Goal: Find contact information: Find contact information

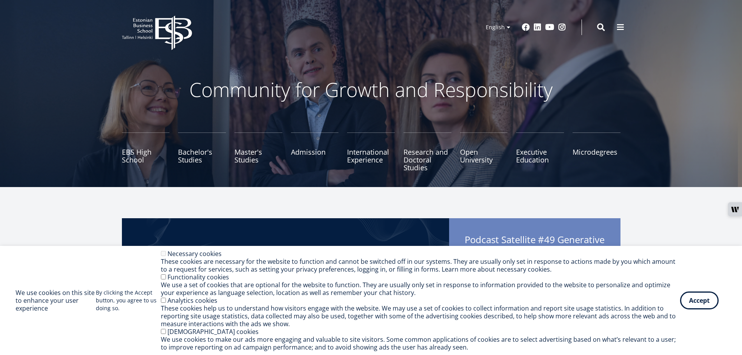
click at [687, 300] on button "Accept" at bounding box center [699, 301] width 39 height 18
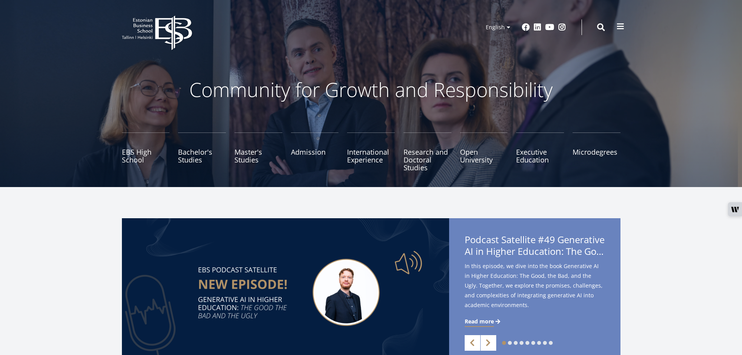
click at [621, 21] on button at bounding box center [621, 27] width 16 height 16
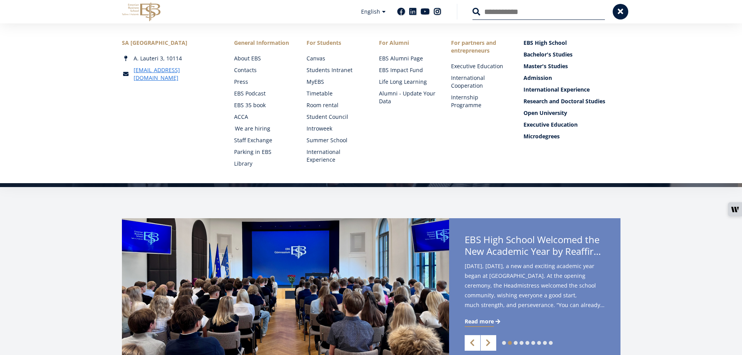
click at [260, 130] on link "We are hiring" at bounding box center [263, 129] width 57 height 8
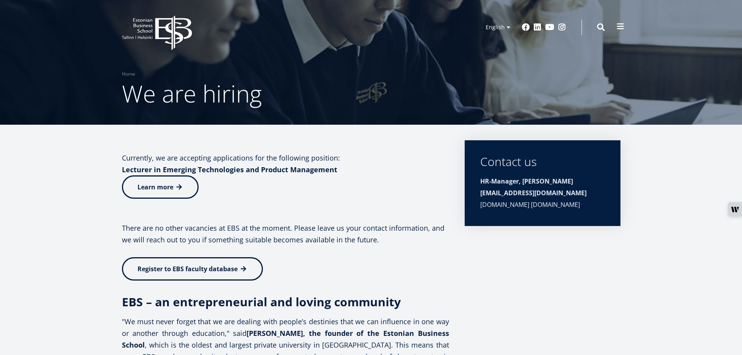
click at [616, 28] on button at bounding box center [621, 27] width 16 height 16
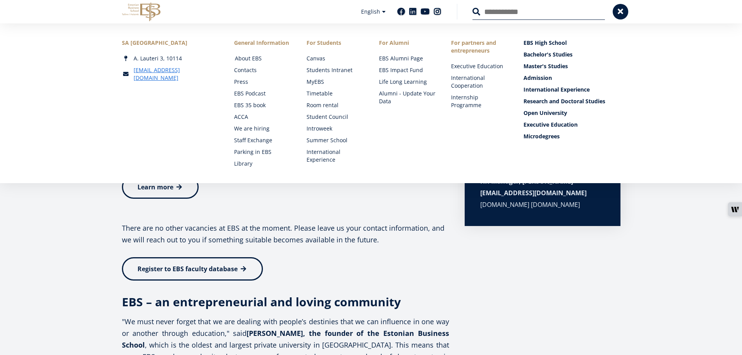
click at [251, 58] on link "About EBS" at bounding box center [263, 59] width 57 height 8
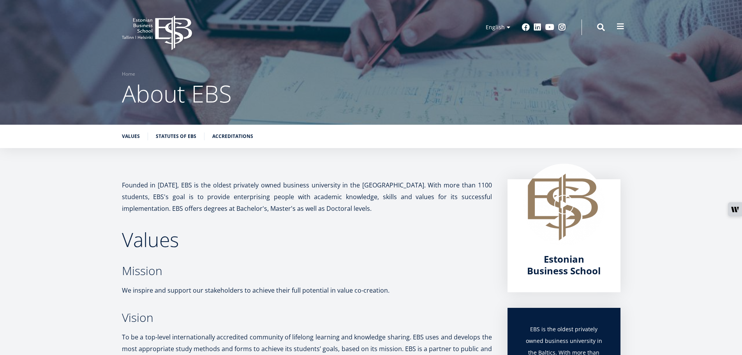
click at [617, 27] on span at bounding box center [621, 27] width 8 height 8
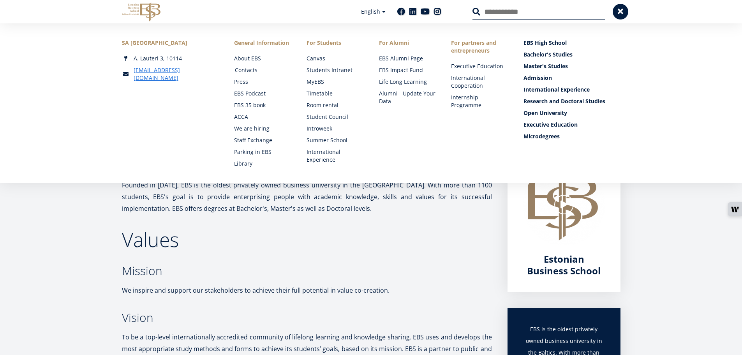
click at [255, 72] on link "Contacts" at bounding box center [263, 70] width 57 height 8
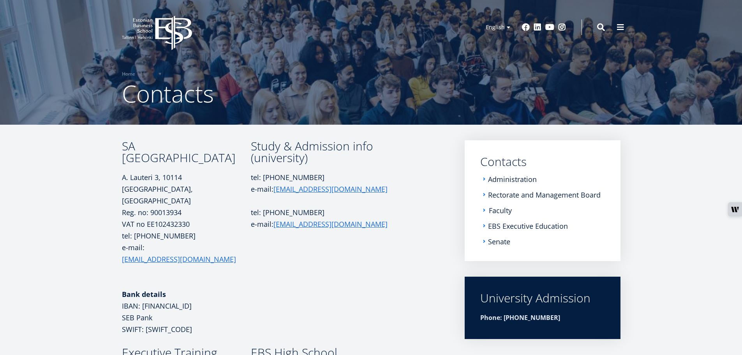
click at [498, 214] on link "Faculty" at bounding box center [500, 211] width 23 height 8
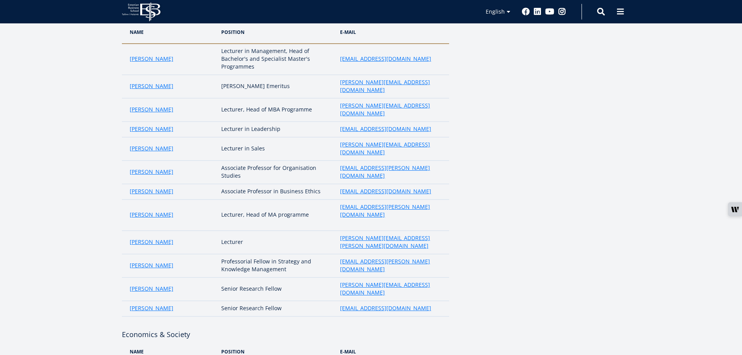
scroll to position [650, 0]
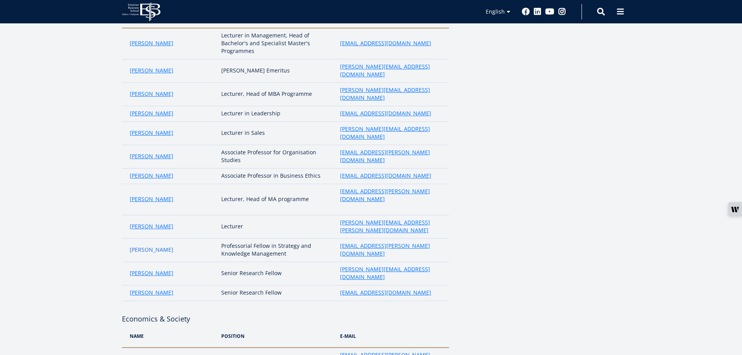
click at [173, 246] on link "Krishna Venkitachalam" at bounding box center [152, 250] width 44 height 8
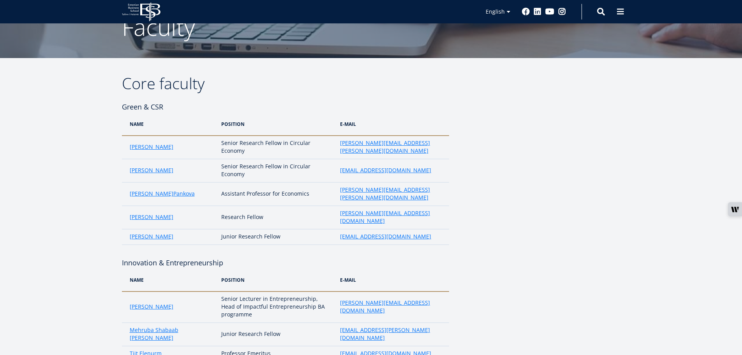
scroll to position [0, 0]
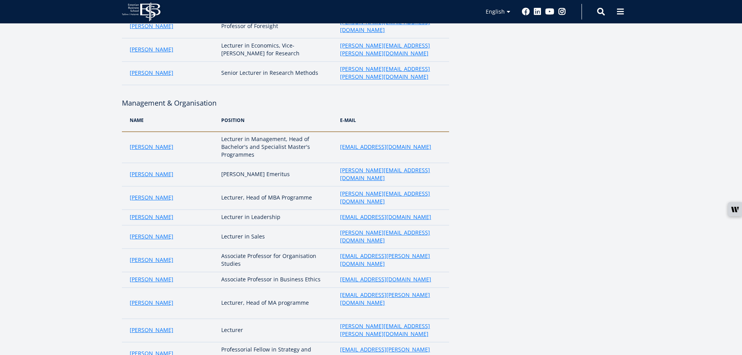
scroll to position [528, 0]
